Goal: Task Accomplishment & Management: Use online tool/utility

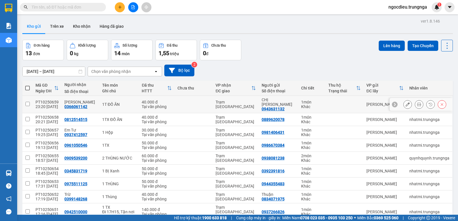
click at [417, 102] on icon at bounding box center [419, 104] width 4 height 4
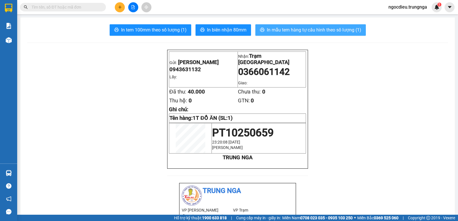
click at [299, 27] on span "In mẫu tem hàng tự cấu hình theo số lượng (1)" at bounding box center [314, 29] width 94 height 7
